Goal: Check status: Check status

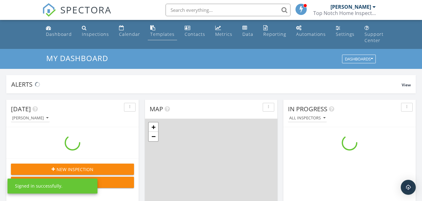
scroll to position [578, 431]
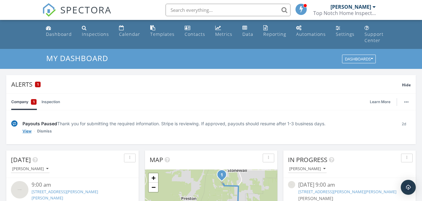
click at [25, 135] on link "View" at bounding box center [26, 131] width 9 height 6
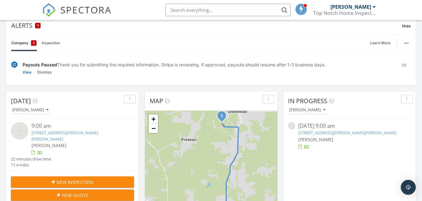
scroll to position [59, 0]
click at [318, 133] on link "[STREET_ADDRESS][PERSON_NAME][PERSON_NAME]" at bounding box center [347, 133] width 98 height 6
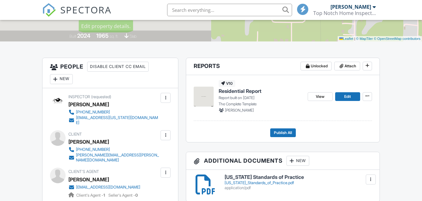
scroll to position [134, 0]
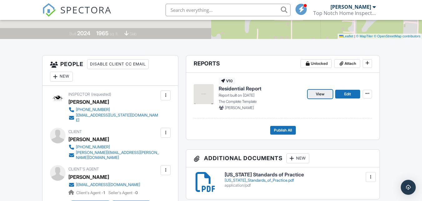
click at [322, 97] on span "View" at bounding box center [319, 94] width 9 height 6
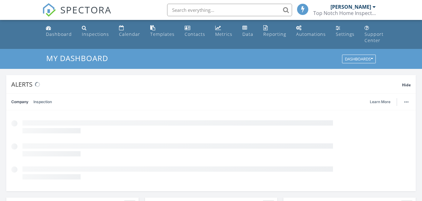
scroll to position [3, 3]
click at [88, 35] on div "Inspections" at bounding box center [95, 34] width 27 height 6
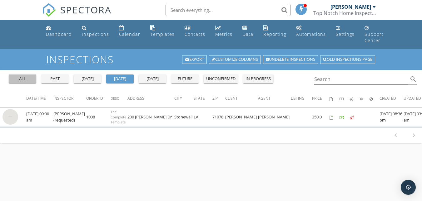
click at [16, 77] on div "all" at bounding box center [22, 79] width 22 height 6
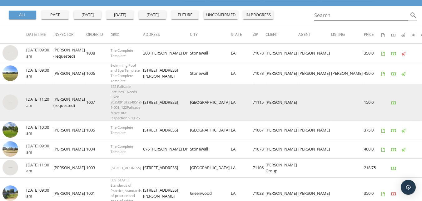
click at [55, 100] on td "[PERSON_NAME] (requested)" at bounding box center [69, 102] width 33 height 37
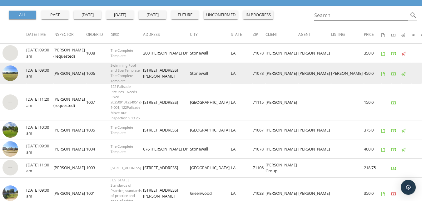
click at [60, 78] on td "[PERSON_NAME]" at bounding box center [69, 73] width 33 height 21
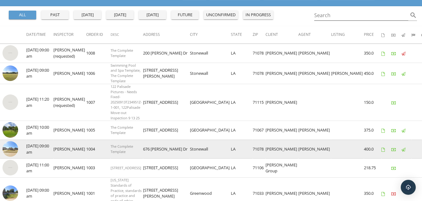
click at [11, 145] on img at bounding box center [10, 149] width 16 height 16
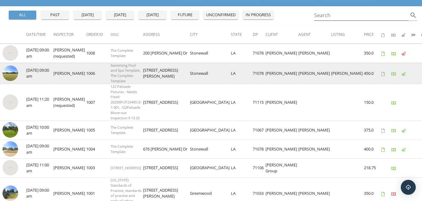
click at [8, 71] on img at bounding box center [10, 74] width 16 height 16
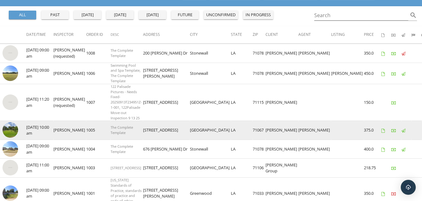
click at [11, 126] on img at bounding box center [10, 130] width 16 height 16
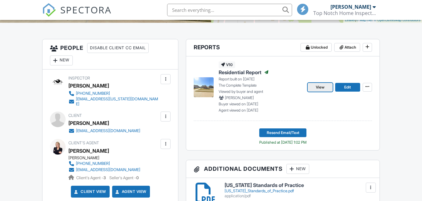
click at [315, 92] on link "View" at bounding box center [319, 87] width 25 height 9
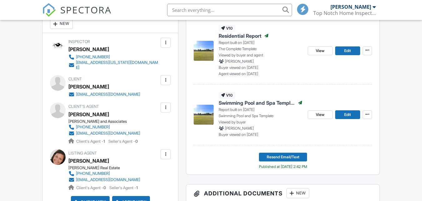
click at [326, 63] on div "View Edit" at bounding box center [339, 51] width 64 height 52
click at [325, 55] on link "View" at bounding box center [319, 50] width 25 height 9
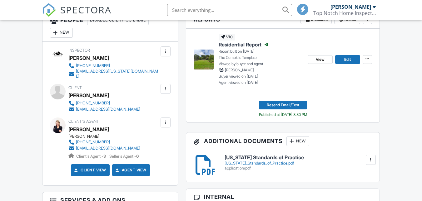
scroll to position [178, 0]
click at [311, 64] on link "View" at bounding box center [319, 59] width 25 height 9
